Goal: Information Seeking & Learning: Learn about a topic

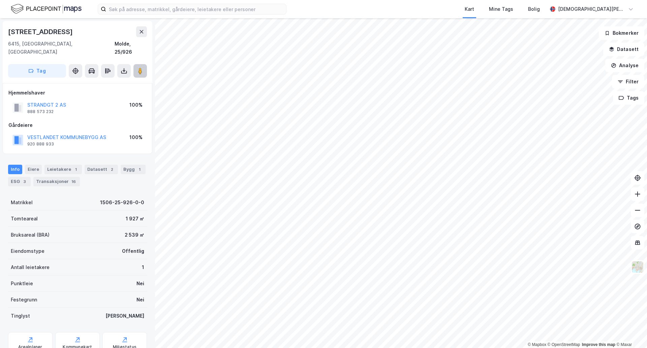
click at [138, 67] on image at bounding box center [140, 70] width 4 height 7
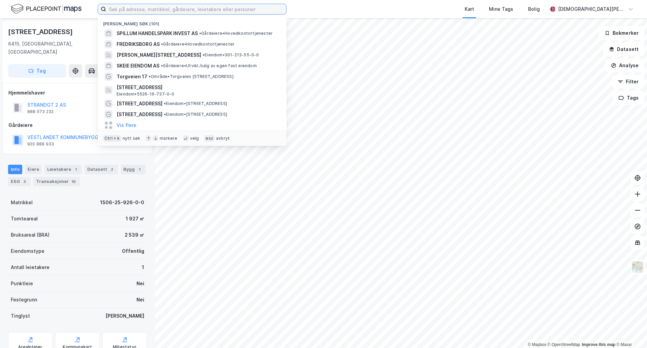
click at [226, 9] on input at bounding box center [196, 9] width 180 height 10
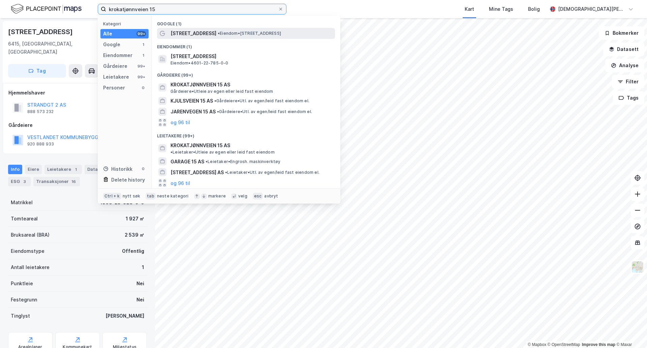
type input "krokatjønnveien 15"
click at [220, 28] on div "[STREET_ADDRESS] • Eiendom • [STREET_ADDRESS]" at bounding box center [246, 33] width 178 height 11
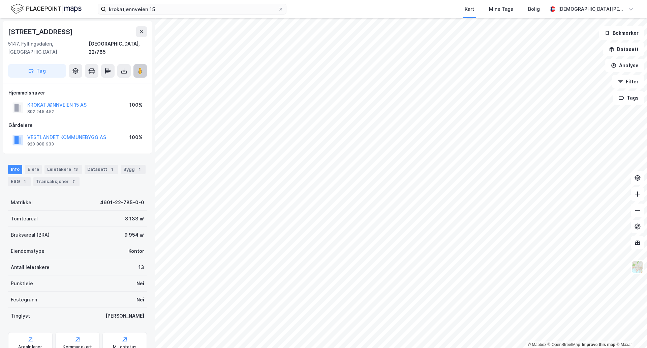
click at [142, 67] on image at bounding box center [140, 70] width 4 height 7
click at [478, 0] on html "krokatjønnveien 15 Kart Mine Tags Bolig [PERSON_NAME] © Mapbox © OpenStreetMap …" at bounding box center [323, 174] width 647 height 348
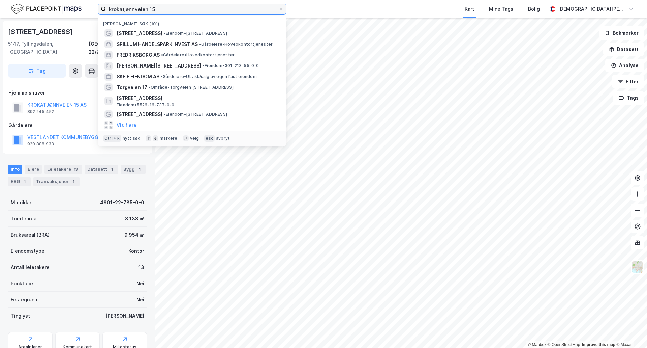
click at [192, 10] on input "krokatjønnveien 15" at bounding box center [192, 9] width 172 height 10
click at [281, 11] on div at bounding box center [281, 8] width 4 height 5
click at [278, 11] on input "krokatjønnveien 15" at bounding box center [192, 9] width 172 height 10
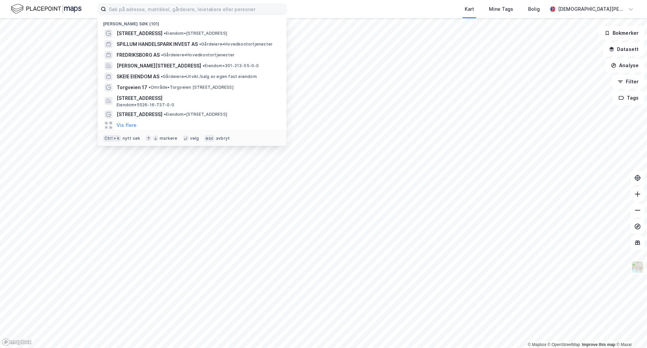
click at [296, 8] on div "Nylige søk (101) [STREET_ADDRESS] • Eiendom • [STREET_ADDRESS] SPILLUM HANDELSP…" at bounding box center [323, 9] width 647 height 18
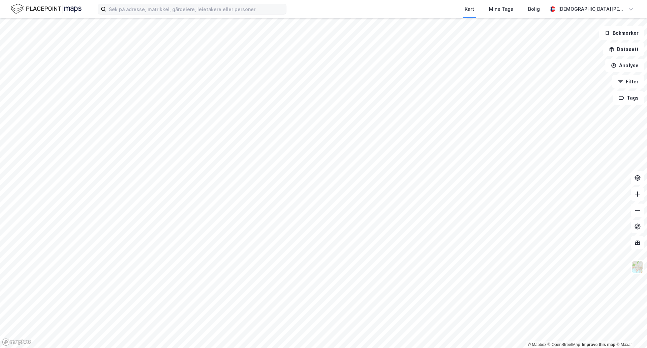
click at [298, 6] on div "Kart Mine Tags Bolig [PERSON_NAME]" at bounding box center [323, 9] width 647 height 18
click at [280, 4] on input at bounding box center [196, 9] width 180 height 10
click at [333, 4] on div "Kart Mine Tags Bolig" at bounding box center [433, 9] width 229 height 18
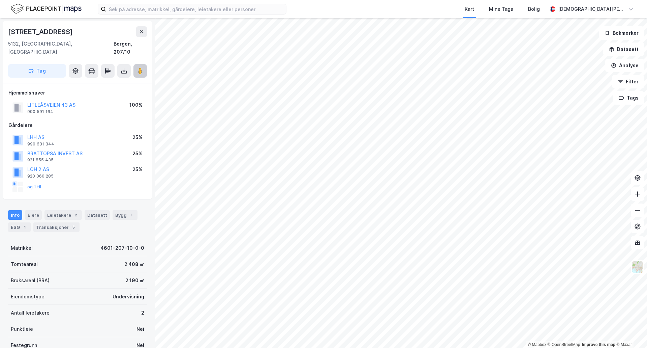
click at [139, 67] on image at bounding box center [140, 70] width 4 height 7
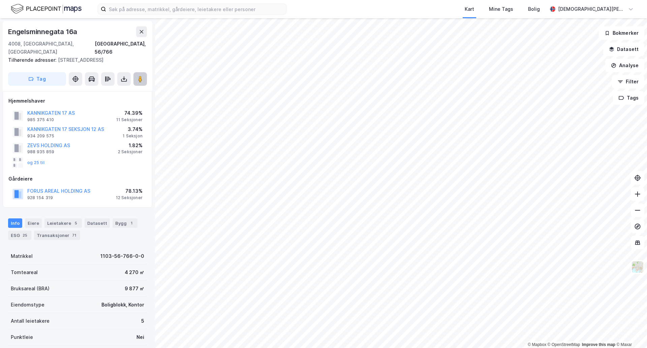
click at [143, 78] on icon at bounding box center [140, 79] width 7 height 7
